Goal: Information Seeking & Learning: Learn about a topic

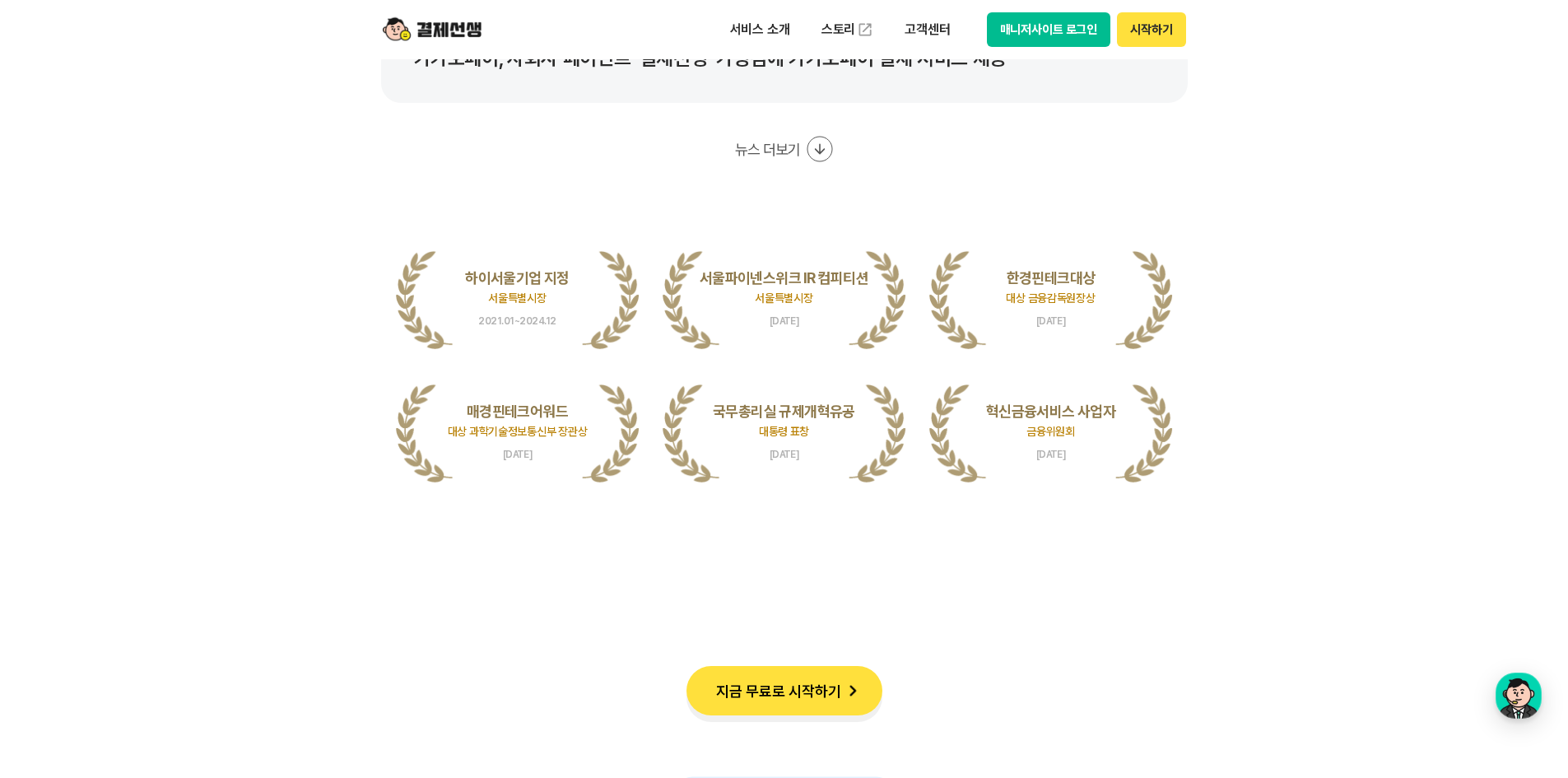
scroll to position [3376, 0]
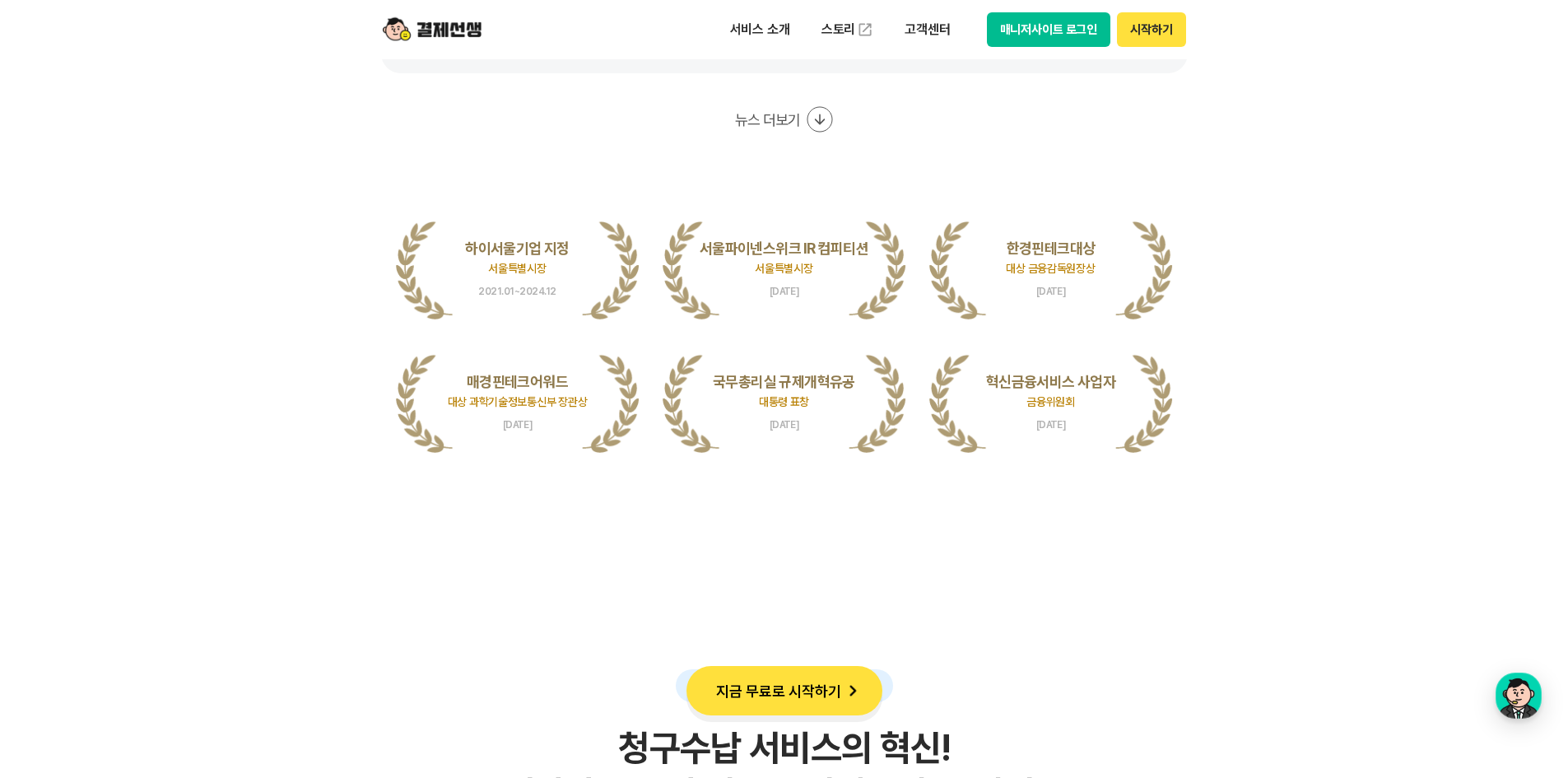
drag, startPoint x: 987, startPoint y: 382, endPoint x: 1080, endPoint y: 413, distance: 98.0
click at [1080, 413] on li "혁신금융서비스 사업자 금융위원회 [DATE]" at bounding box center [1051, 402] width 244 height 107
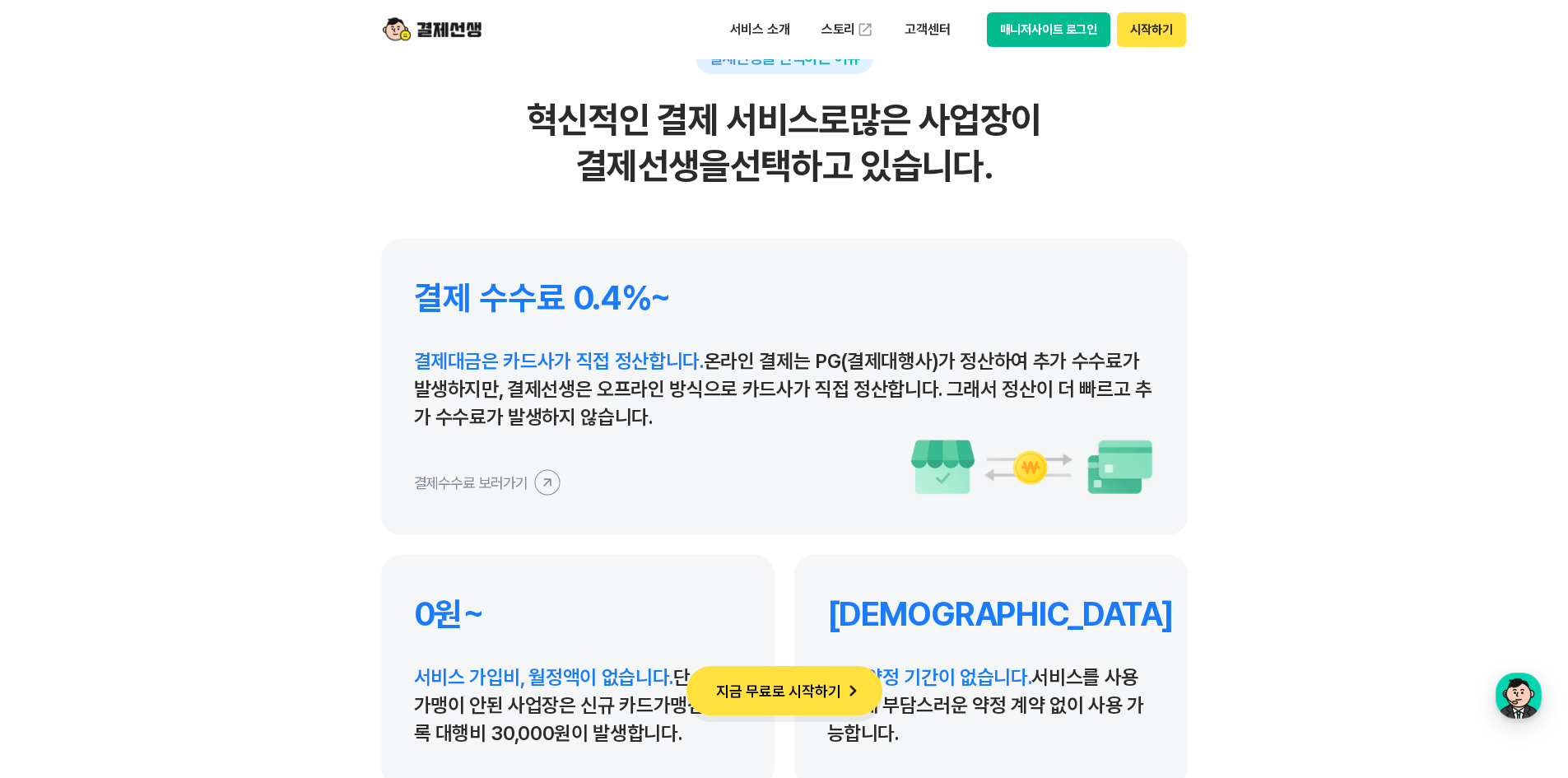
scroll to position [7575, 0]
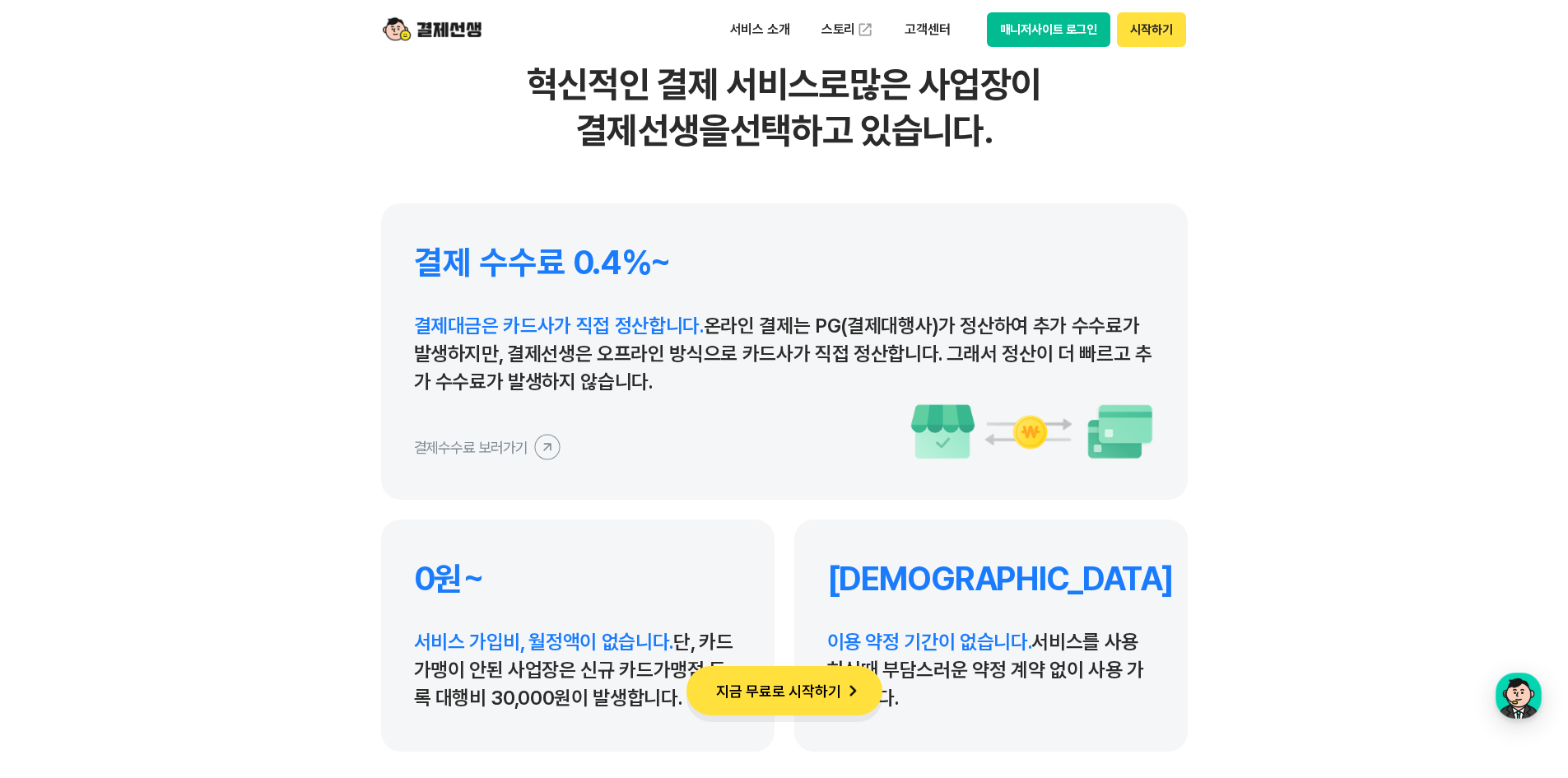
drag, startPoint x: 410, startPoint y: 321, endPoint x: 681, endPoint y: 376, distance: 276.5
click at [681, 376] on div "결제 수수료 0.4%~ 결제대금은 카드사가 직접 정산합니다. 온라인 결제는 PG(결제대행사)가 정산하여 추가 수수료가 발생하지만, 결제선생은 …" at bounding box center [784, 351] width 807 height 297
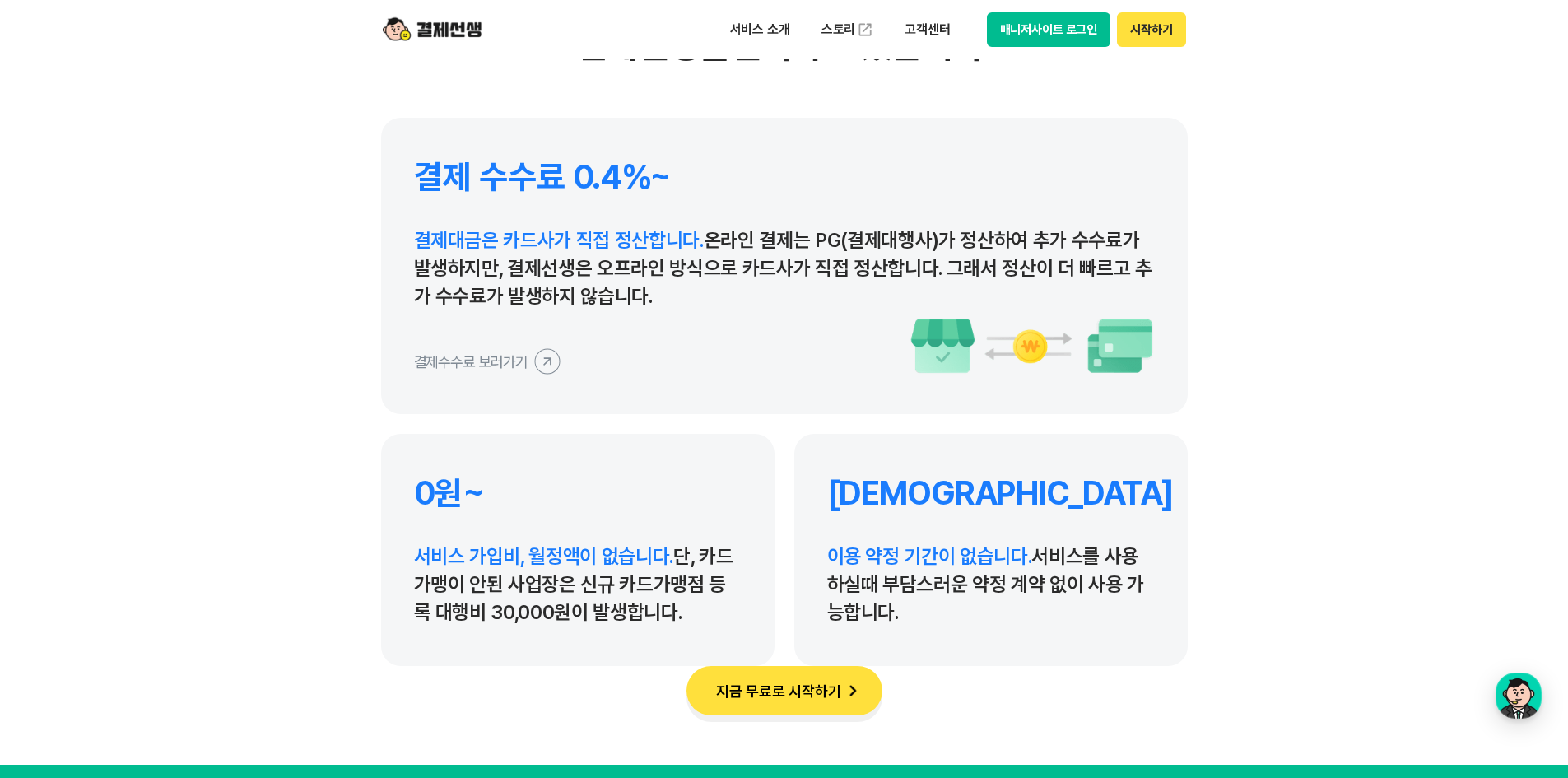
scroll to position [7822, 0]
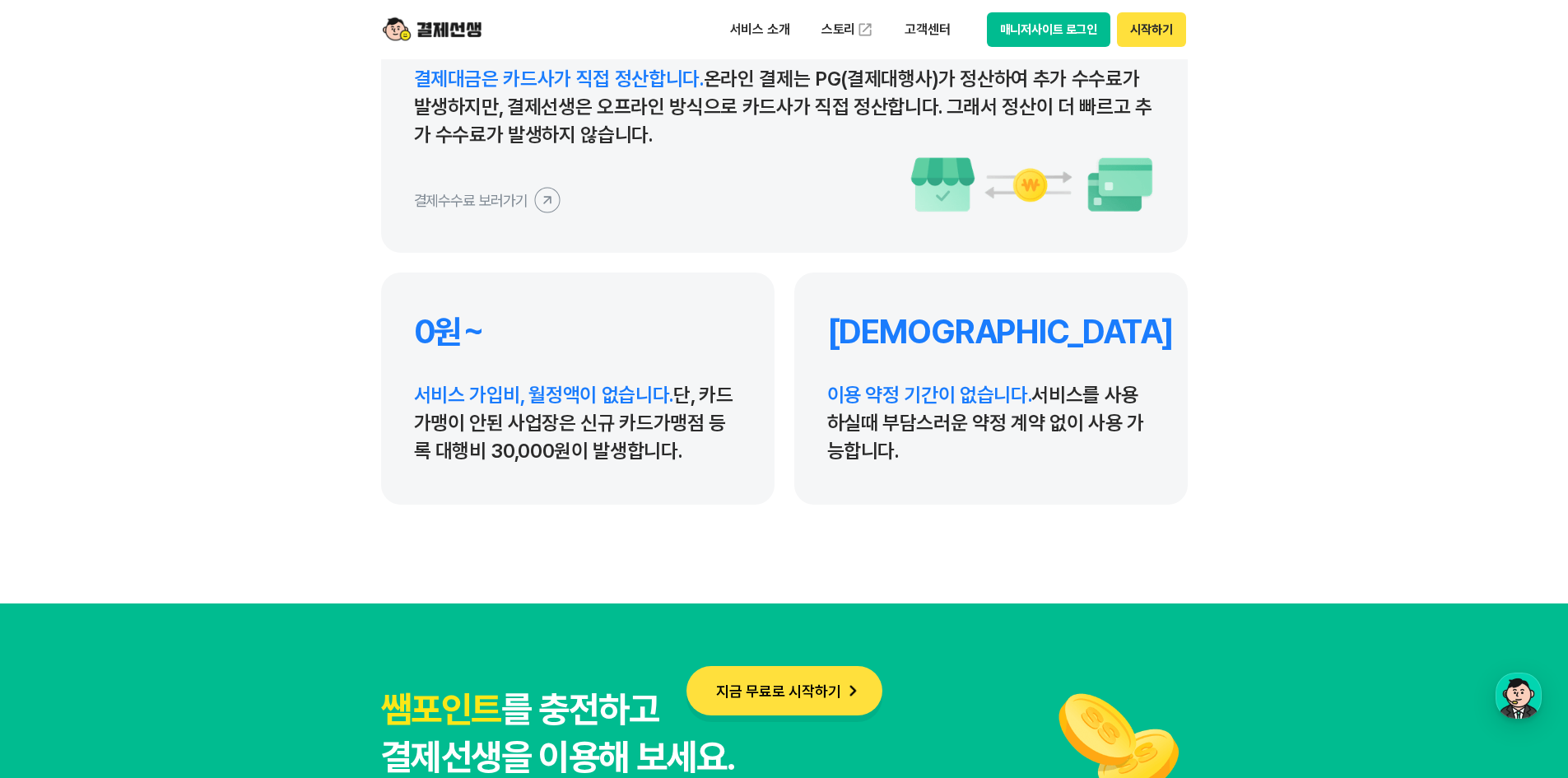
drag, startPoint x: 434, startPoint y: 402, endPoint x: 744, endPoint y: 458, distance: 315.0
click at [717, 455] on section "결제선생을 선택하는 이유 혁신적인 결제 서비스로 많은 사업장이 결제선생을 선택하고 있습니다. 결제 수수료 0.4%~ 결제대금은 카드사가 직접 …" at bounding box center [784, 74] width 1568 height 1059
drag, startPoint x: 975, startPoint y: 454, endPoint x: 794, endPoint y: 307, distance: 233.2
click at [794, 307] on div "무약정 이용 약정 기간이 없습니다. 서비스를 사용하실때 부담스러운 약정 계약 없이 사용 가능합니다." at bounding box center [990, 389] width 393 height 232
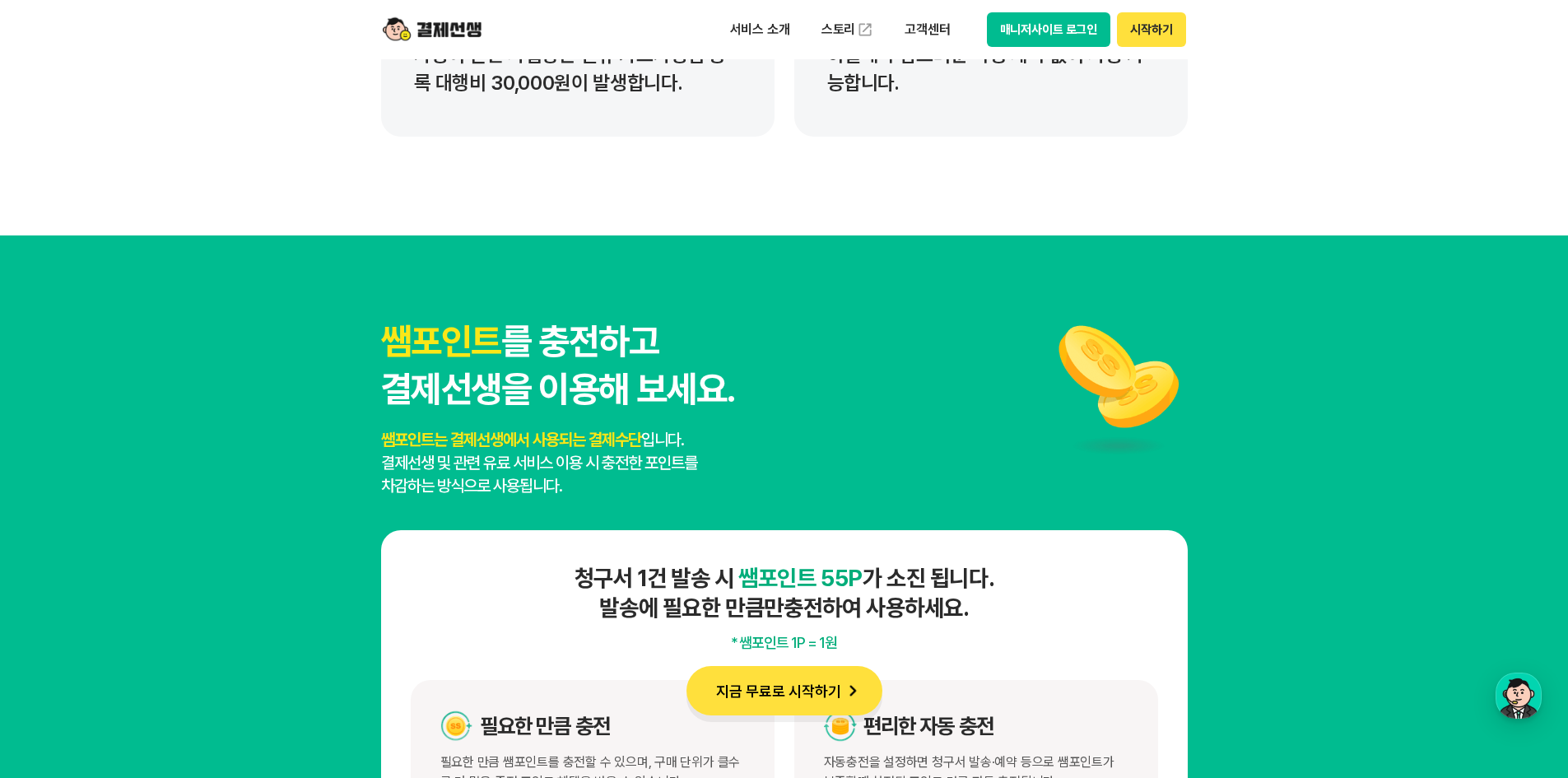
scroll to position [8234, 0]
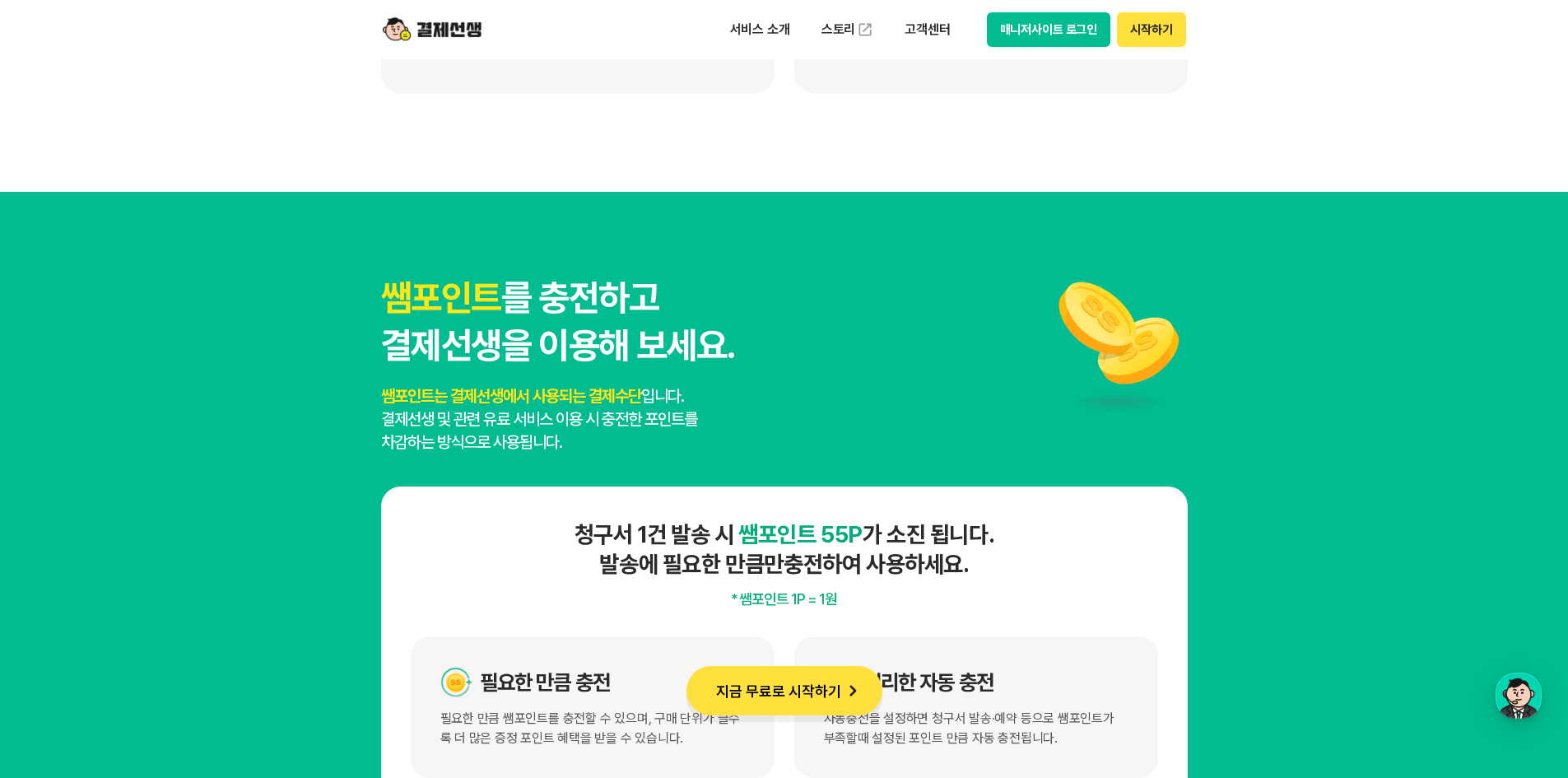
drag, startPoint x: 607, startPoint y: 446, endPoint x: 294, endPoint y: 268, distance: 360.1
click at [294, 268] on section "쌤포인트 를 충전하고 결제선생을 이용해 보세요. 쌤포인트는 결제선생에서 사용되는 결제수단 입니다. 결제선생 및 관련 유료 서비스 이용 시 충전…" at bounding box center [784, 543] width 1568 height 702
click at [266, 323] on section "쌤포인트 를 충전하고 결제선생을 이용해 보세요. 쌤포인트는 결제선생에서 사용되는 결제수단 입니다. 결제선생 및 관련 유료 서비스 이용 시 충전…" at bounding box center [784, 543] width 1568 height 702
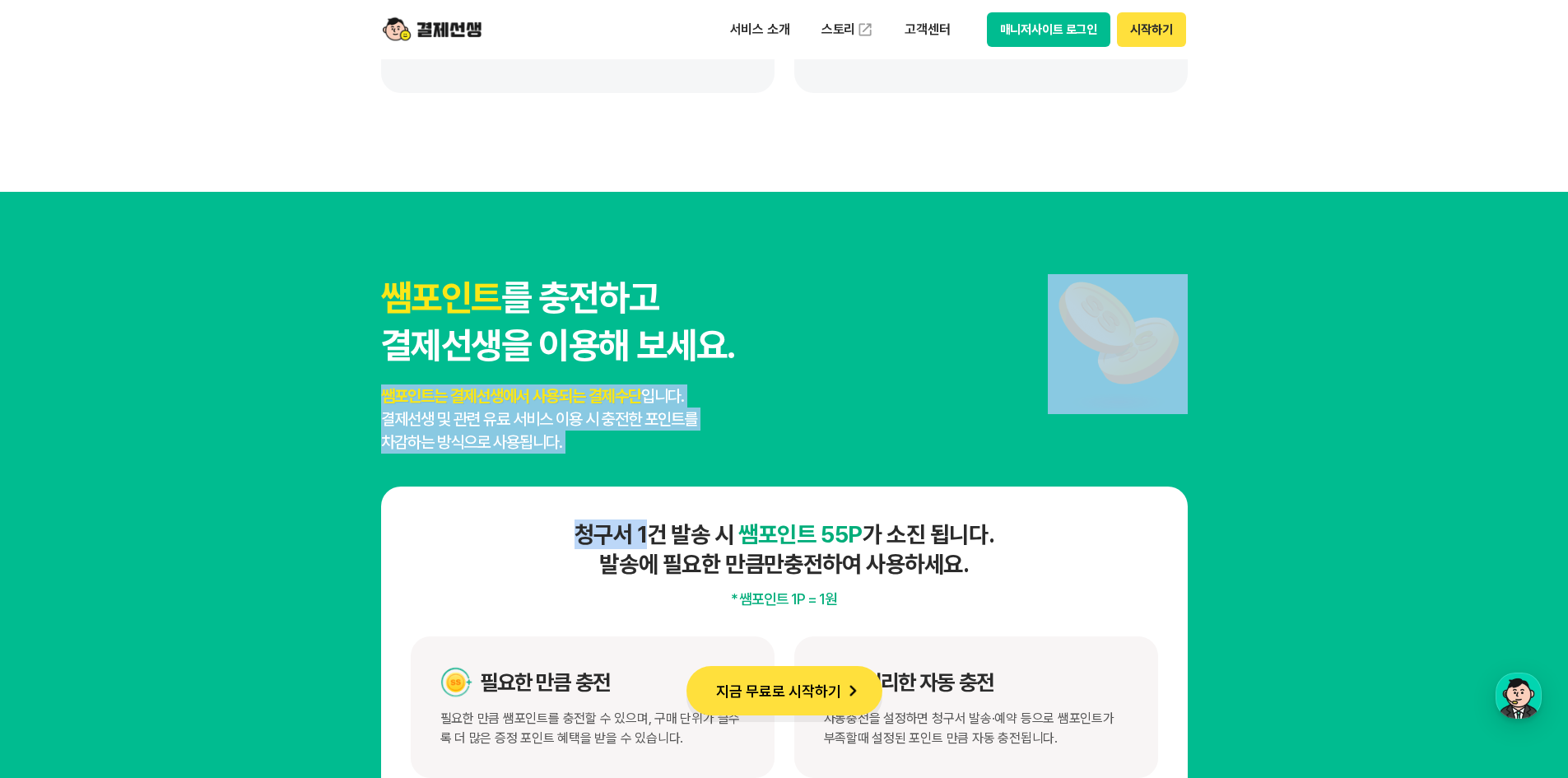
drag, startPoint x: 353, startPoint y: 391, endPoint x: 649, endPoint y: 455, distance: 302.8
click at [649, 455] on section "쌤포인트 를 충전하고 결제선생을 이용해 보세요. 쌤포인트는 결제선생에서 사용되는 결제수단 입니다. 결제선생 및 관련 유료 서비스 이용 시 충전…" at bounding box center [784, 543] width 1568 height 702
click at [257, 411] on section "쌤포인트 를 충전하고 결제선생을 이용해 보세요. 쌤포인트는 결제선생에서 사용되는 결제수단 입니다. 결제선생 및 관련 유료 서비스 이용 시 충전…" at bounding box center [784, 543] width 1568 height 702
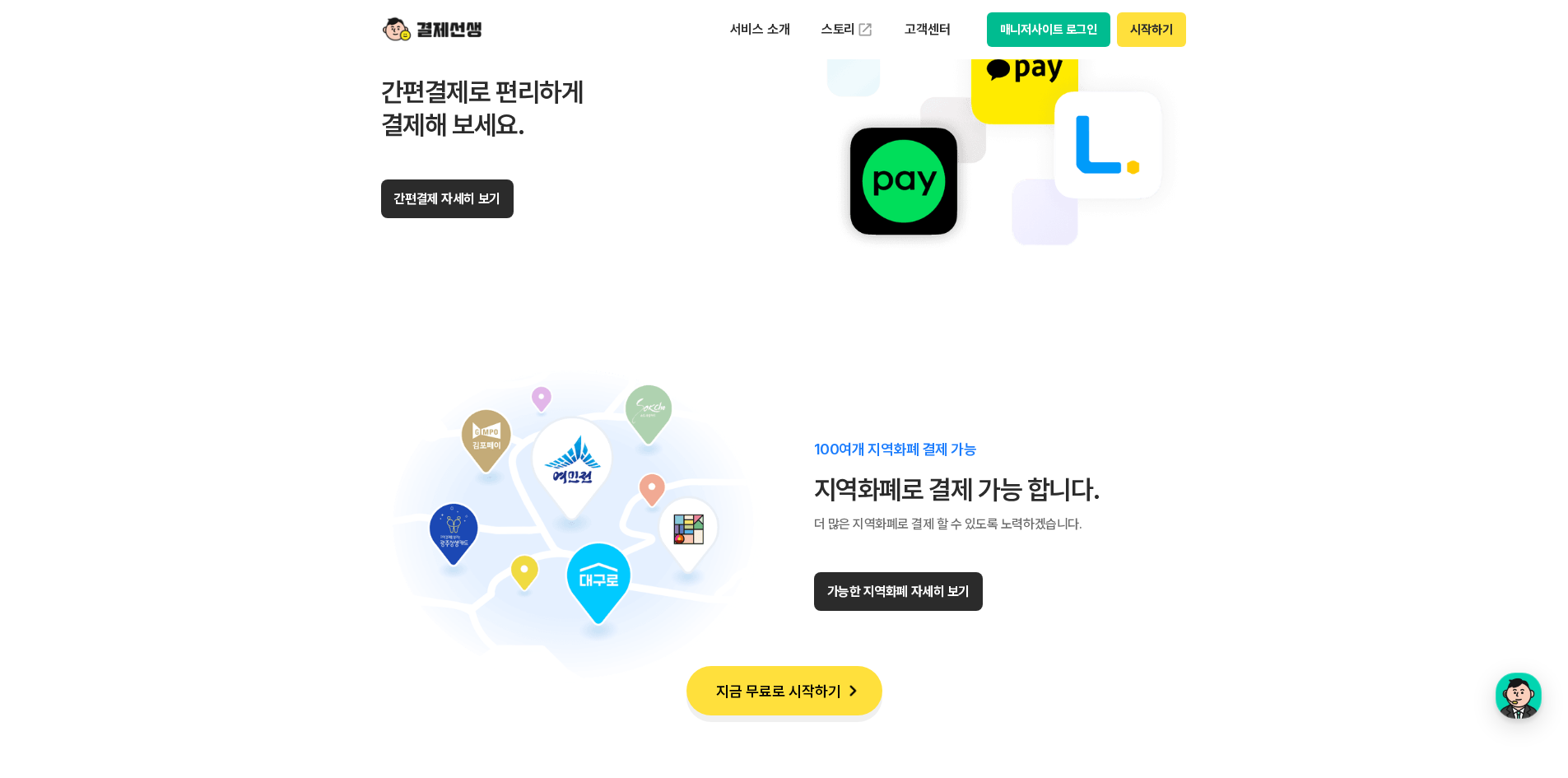
scroll to position [9963, 0]
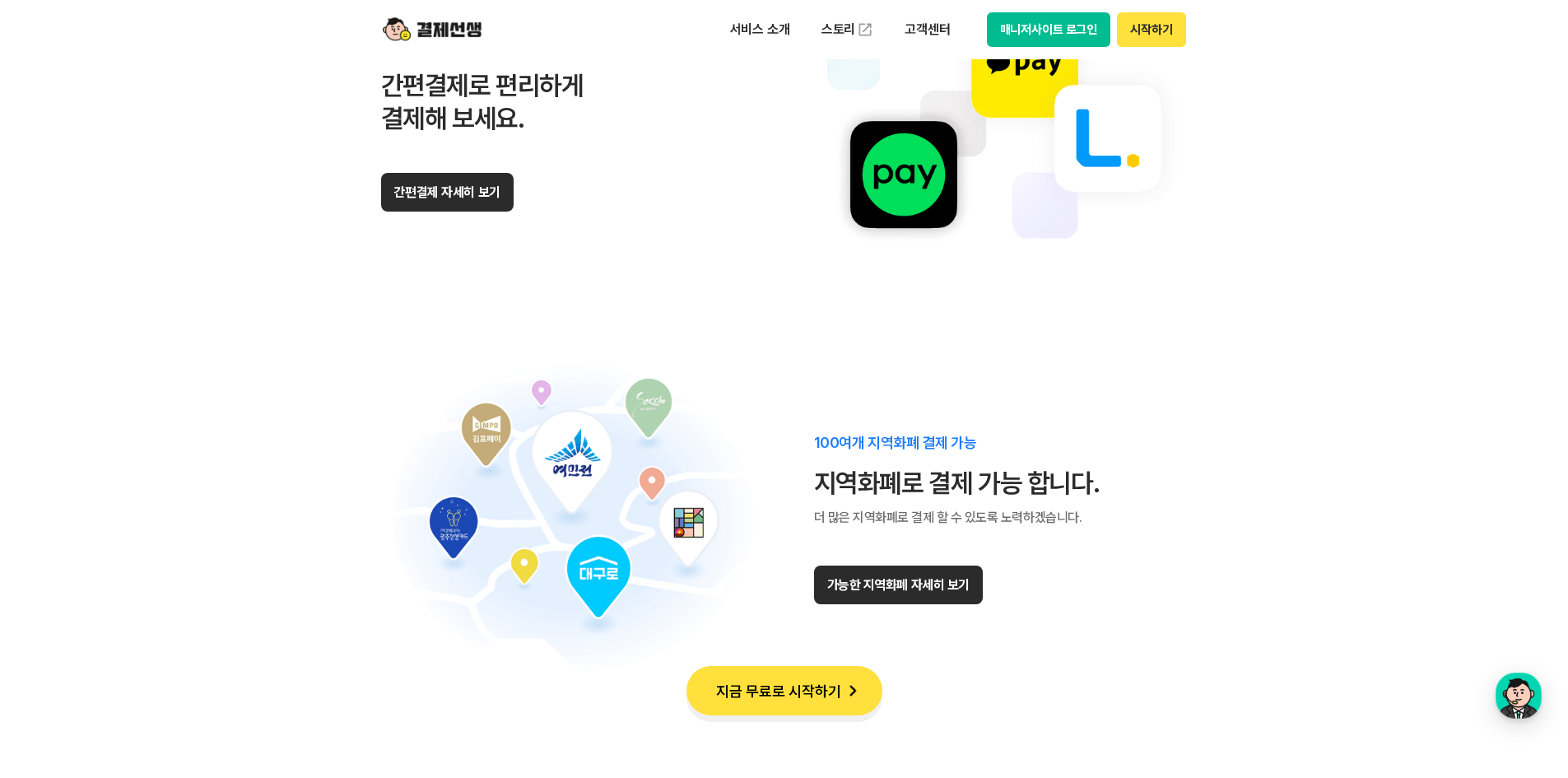
click at [415, 190] on button "간편결제 자세히 보기" at bounding box center [448, 192] width 133 height 39
